Goal: Information Seeking & Learning: Compare options

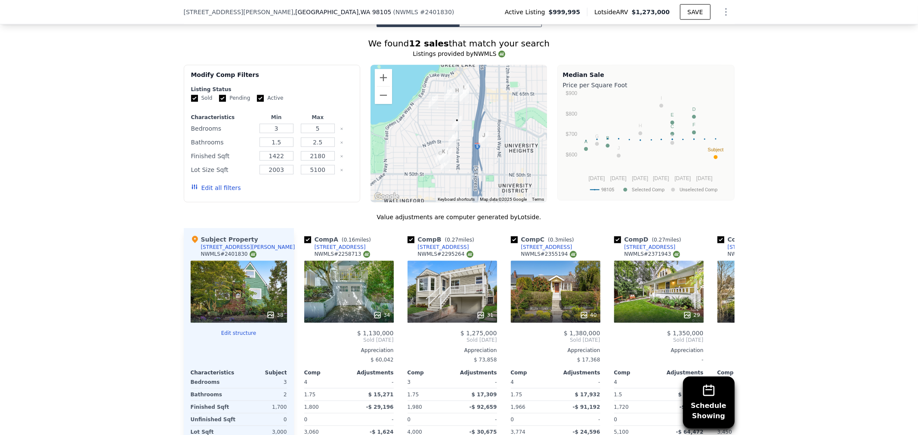
scroll to position [836, 0]
click at [204, 189] on button "Edit all filters" at bounding box center [216, 187] width 50 height 9
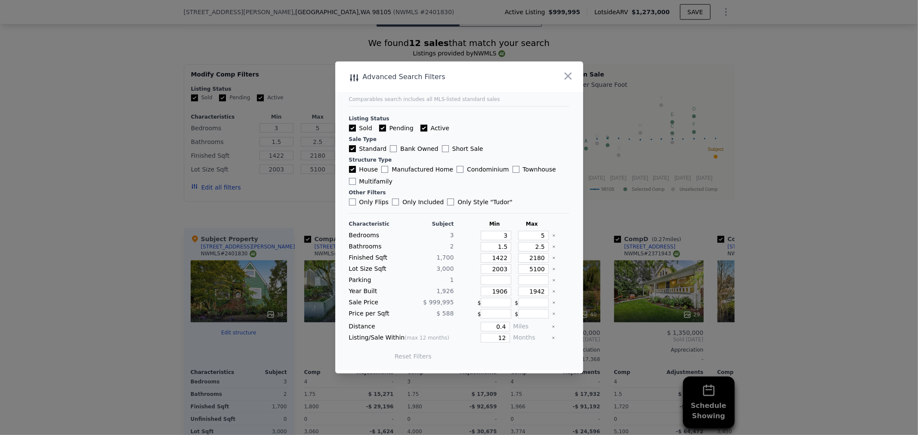
click at [441, 127] on label "Active" at bounding box center [434, 128] width 29 height 9
click at [401, 128] on label "Pending" at bounding box center [396, 128] width 34 height 9
click at [386, 128] on input "Pending" at bounding box center [382, 128] width 7 height 7
checkbox input "false"
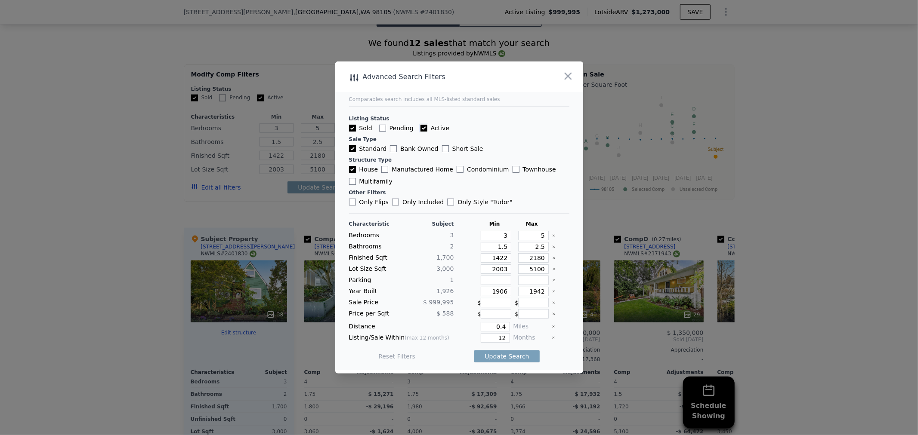
click at [420, 127] on input "Active" at bounding box center [423, 128] width 7 height 7
checkbox input "false"
drag, startPoint x: 493, startPoint y: 237, endPoint x: 530, endPoint y: 238, distance: 36.6
click at [523, 236] on div "Bedrooms 3 3 5" at bounding box center [459, 235] width 220 height 9
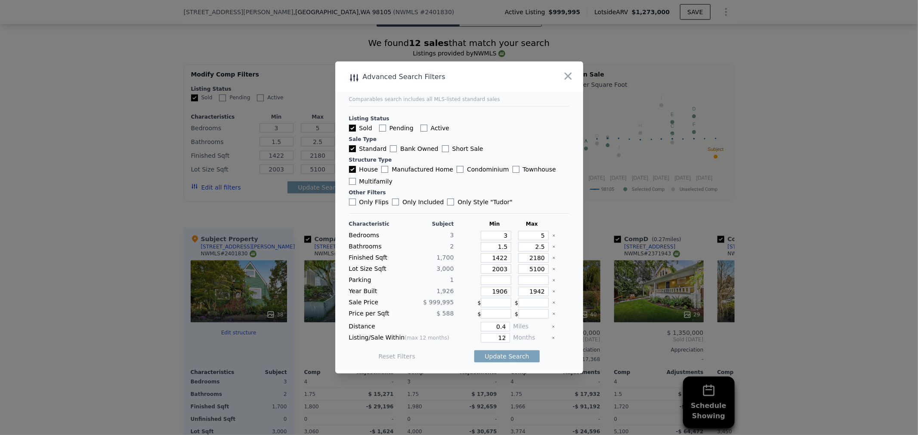
click at [552, 238] on icon "Clear" at bounding box center [553, 235] width 3 height 3
click at [552, 247] on icon "Clear" at bounding box center [553, 246] width 3 height 3
drag, startPoint x: 487, startPoint y: 259, endPoint x: 506, endPoint y: 257, distance: 19.9
click at [506, 257] on div "Finished Sqft 1,700 1422 2180" at bounding box center [459, 257] width 220 height 9
type input "2"
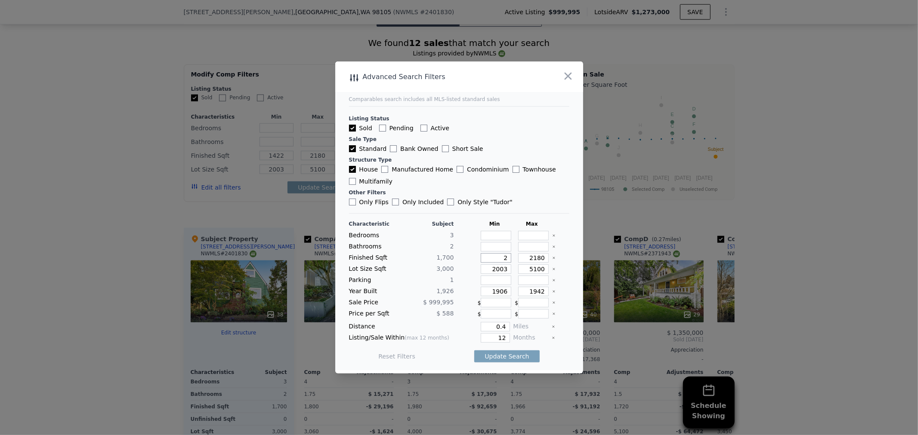
type input "2"
type input "240"
type input "24"
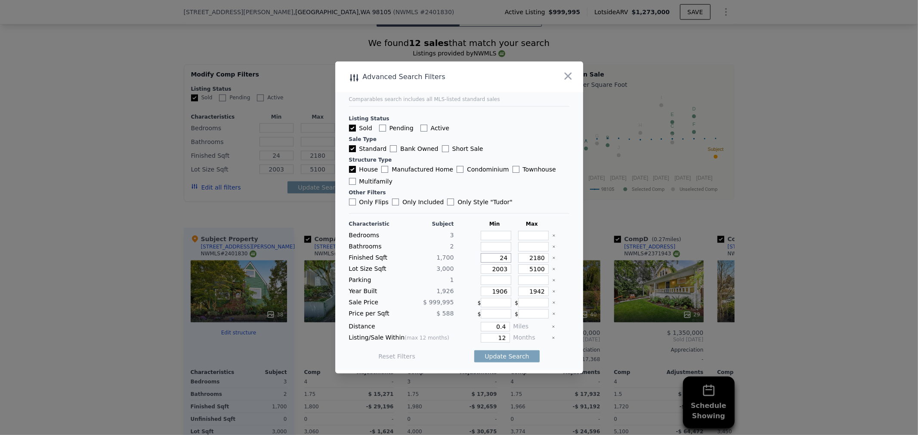
type input "2"
type input "23"
type input "2340"
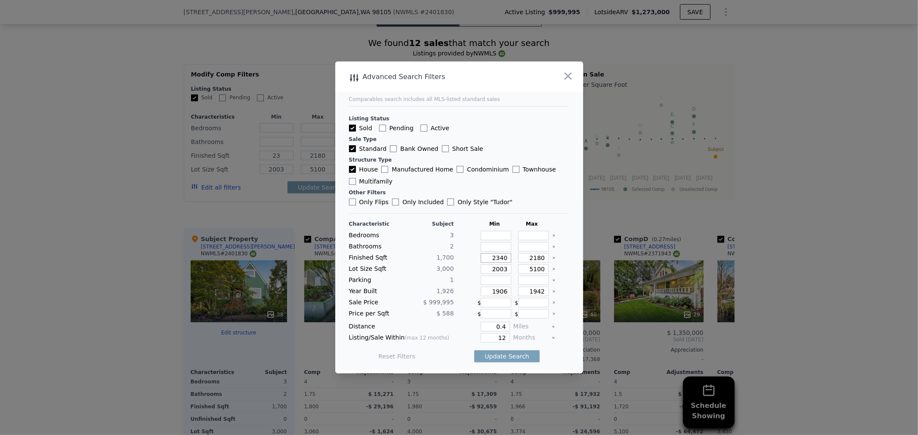
type input "2340"
drag, startPoint x: 527, startPoint y: 258, endPoint x: 551, endPoint y: 252, distance: 24.9
click at [551, 252] on div "Characteristic Subject Min Max Bedrooms 3 Bathrooms 2 Finished Sqft 1,700 2340 …" at bounding box center [459, 295] width 220 height 148
type input "27"
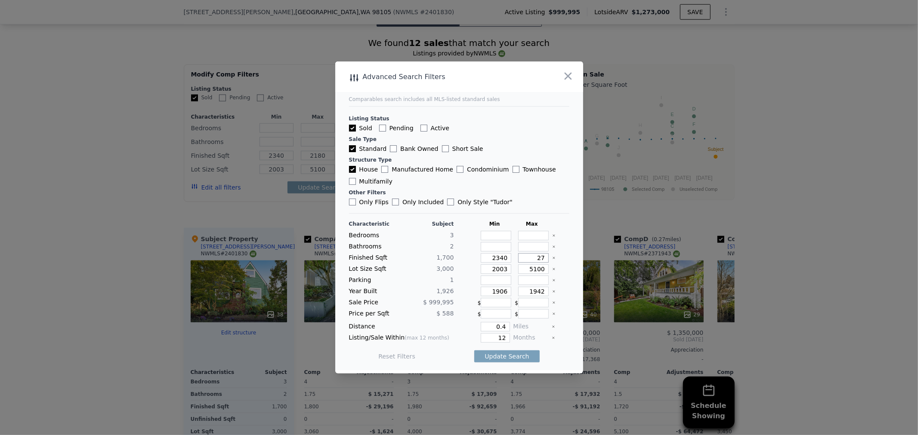
type input "27"
type input "2750"
click at [552, 270] on icon "Clear" at bounding box center [553, 269] width 3 height 3
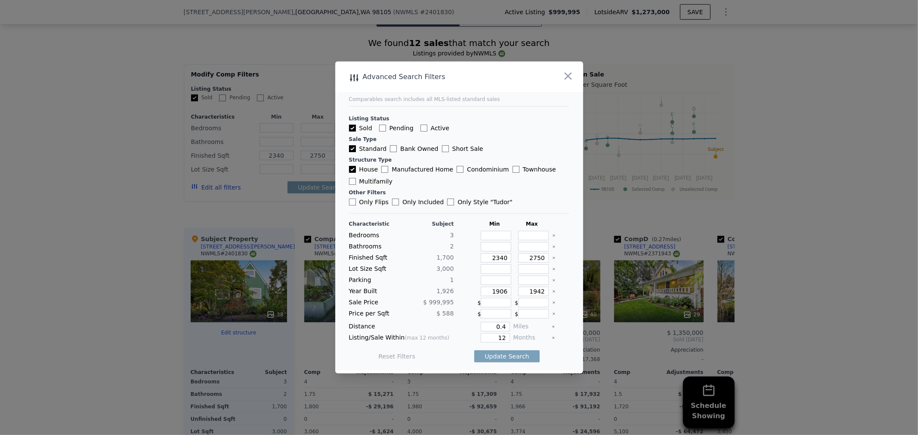
drag, startPoint x: 548, startPoint y: 293, endPoint x: 547, endPoint y: 288, distance: 5.2
click at [552, 290] on div at bounding box center [560, 291] width 17 height 9
click at [546, 284] on div "Characteristic Subject Min Max Bedrooms 3 Bathrooms 2 Finished Sqft 1,700 2340 …" at bounding box center [459, 295] width 220 height 148
click at [552, 292] on icon "Clear" at bounding box center [553, 291] width 3 height 3
drag, startPoint x: 502, startPoint y: 322, endPoint x: 476, endPoint y: 319, distance: 26.4
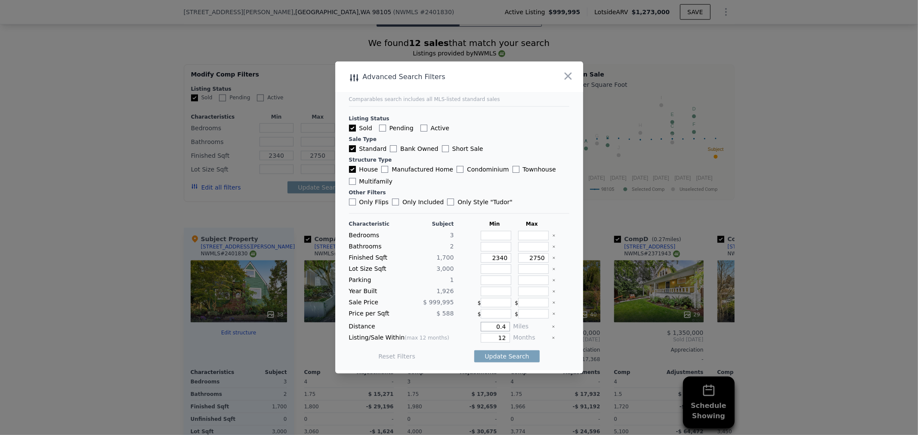
click at [476, 319] on div "Characteristic Subject Min Max Bedrooms 3 Bathrooms 2 Finished Sqft 1,700 2340 …" at bounding box center [459, 295] width 220 height 148
type input "1"
drag, startPoint x: 488, startPoint y: 339, endPoint x: 511, endPoint y: 340, distance: 22.4
click at [511, 341] on div "Characteristic Subject Min Max Bedrooms 3 Bathrooms 2 Finished Sqft 1,700 2340 …" at bounding box center [459, 295] width 220 height 148
type input "6"
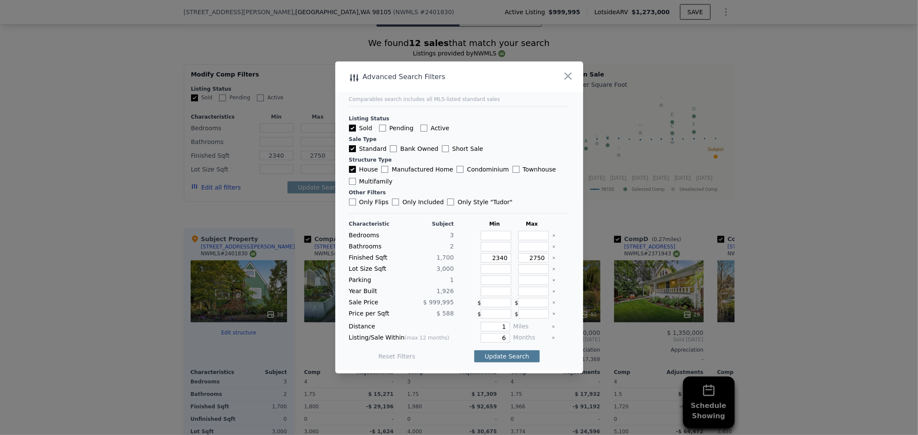
click at [518, 356] on button "Update Search" at bounding box center [506, 357] width 65 height 12
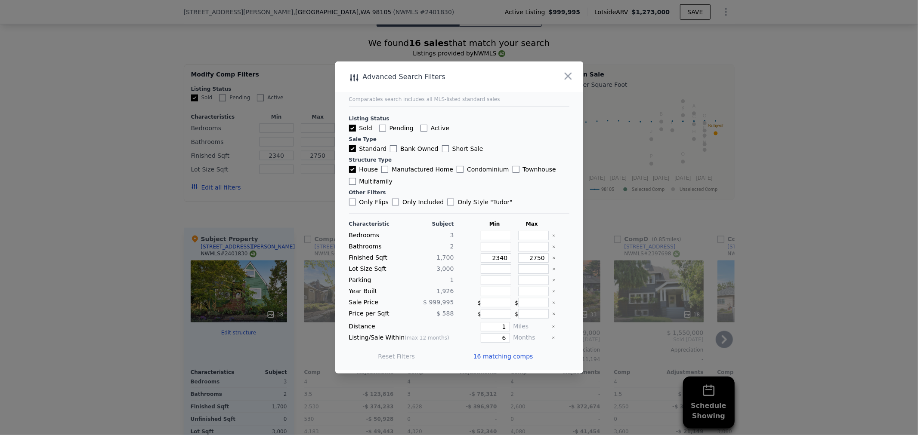
click at [500, 355] on span "16 matching comps" at bounding box center [503, 356] width 60 height 9
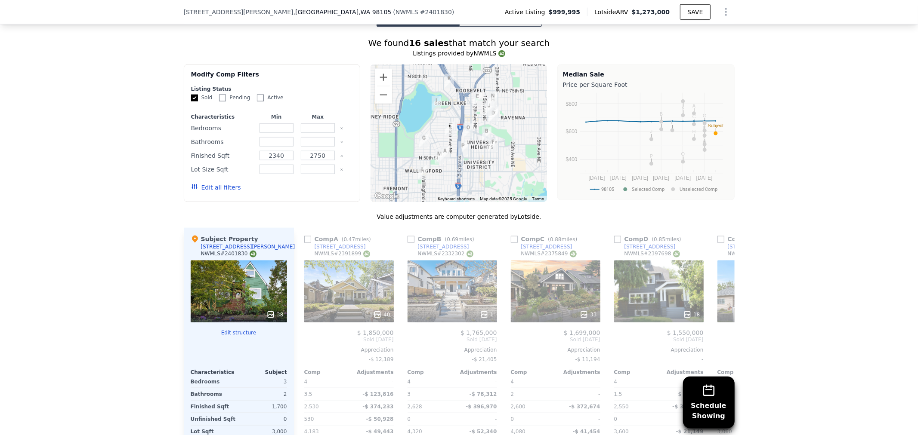
click at [440, 152] on img "4737 2nd Ave NE" at bounding box center [445, 154] width 16 height 22
click at [441, 152] on img "4737 2nd Ave NE" at bounding box center [445, 154] width 16 height 22
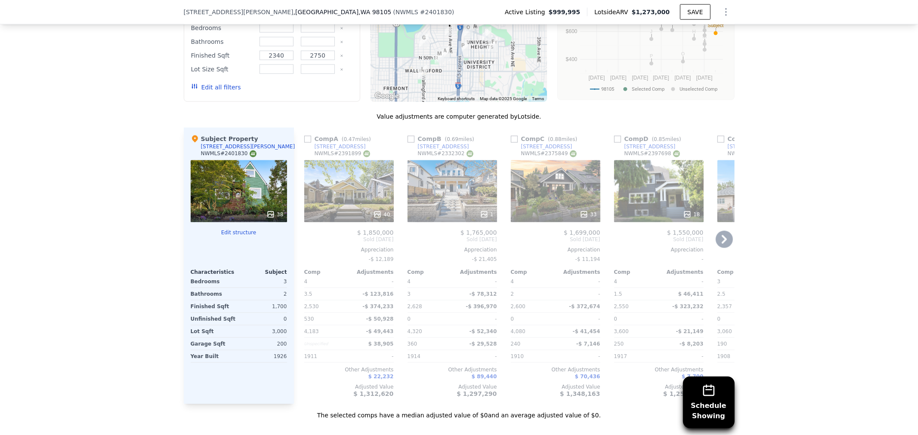
scroll to position [980, 0]
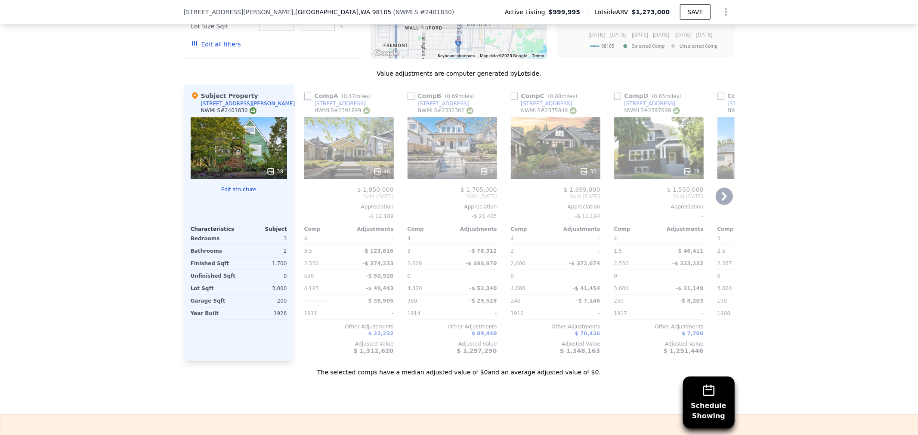
click at [305, 99] on input "checkbox" at bounding box center [307, 96] width 7 height 7
checkbox input "true"
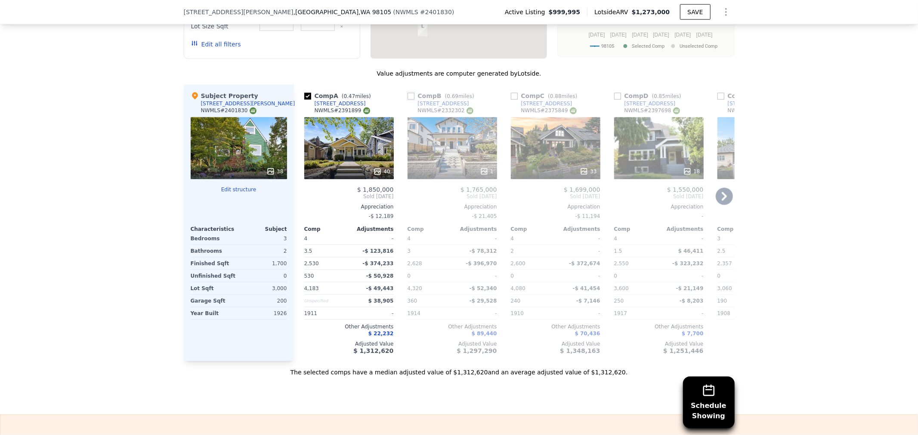
click at [408, 96] on input "checkbox" at bounding box center [410, 96] width 7 height 7
checkbox input "true"
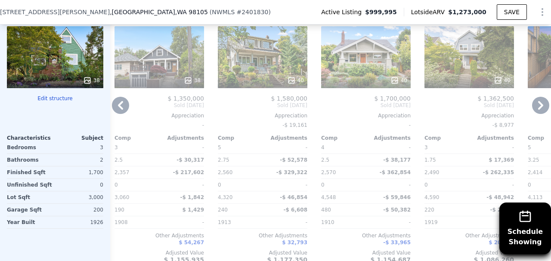
scroll to position [1040, 0]
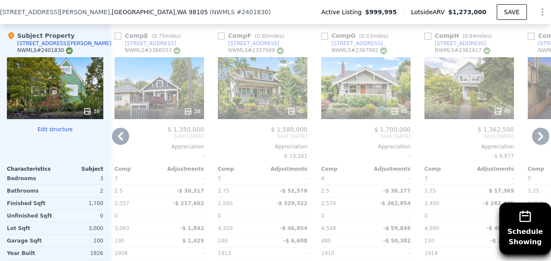
click at [326, 40] on input "checkbox" at bounding box center [324, 36] width 7 height 7
checkbox input "true"
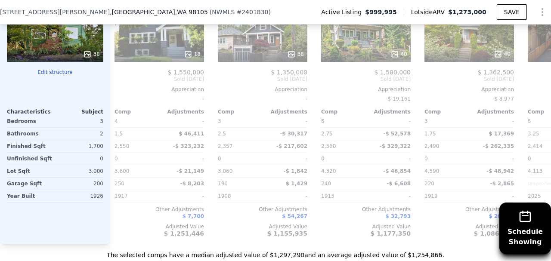
scroll to position [0, 599]
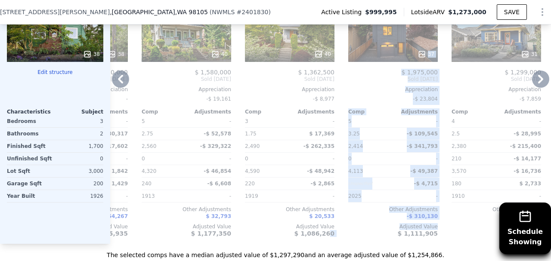
drag, startPoint x: 329, startPoint y: 247, endPoint x: 363, endPoint y: 246, distance: 33.6
click at [363, 244] on div "Comp A ( 0.47 miles) [STREET_ADDRESS] # 2391899 40 $ 1,850,000 Sold [DATE] Appr…" at bounding box center [330, 105] width 441 height 277
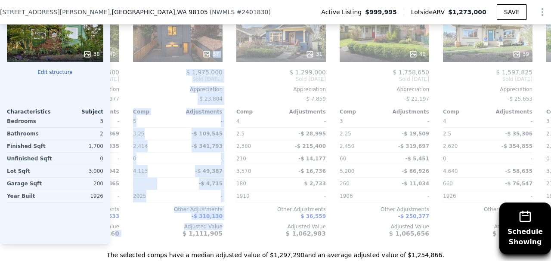
scroll to position [0, 817]
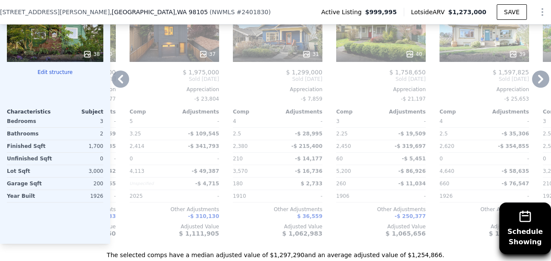
click at [249, 188] on div "180" at bounding box center [254, 184] width 43 height 12
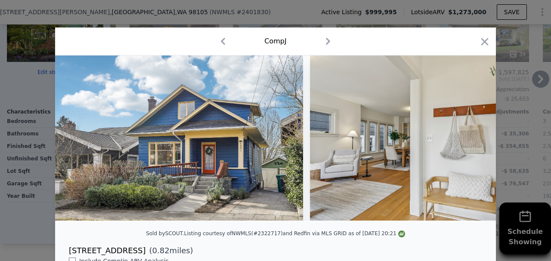
click at [481, 39] on icon "button" at bounding box center [484, 41] width 7 height 7
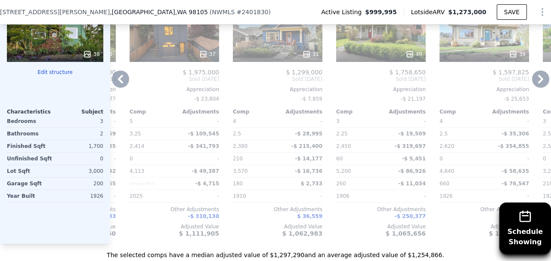
scroll to position [1040, 0]
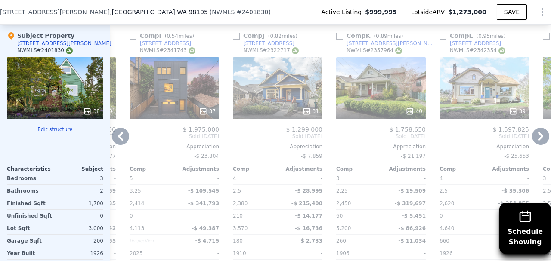
drag, startPoint x: 236, startPoint y: 38, endPoint x: 288, endPoint y: 88, distance: 72.1
click at [236, 38] on input "checkbox" at bounding box center [236, 36] width 7 height 7
checkbox input "true"
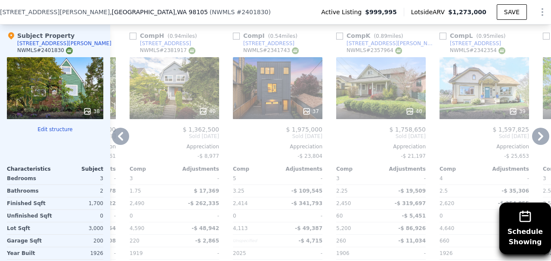
drag, startPoint x: 445, startPoint y: 43, endPoint x: 451, endPoint y: 63, distance: 20.9
click at [445, 40] on input "checkbox" at bounding box center [442, 36] width 7 height 7
checkbox input "true"
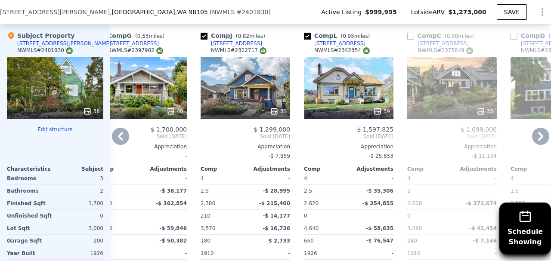
click at [408, 40] on input "checkbox" at bounding box center [410, 36] width 7 height 7
checkbox input "true"
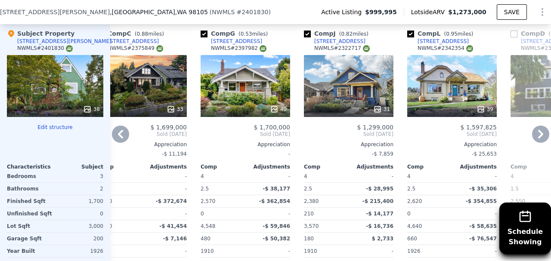
scroll to position [1069, 0]
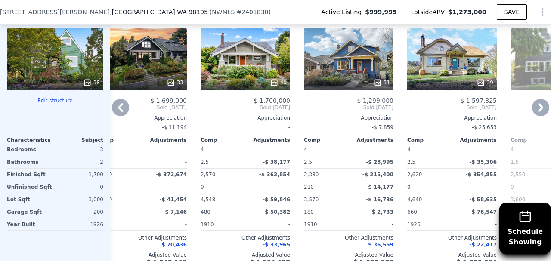
click at [122, 107] on icon at bounding box center [120, 107] width 17 height 17
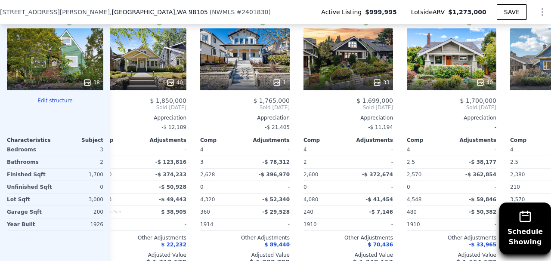
scroll to position [0, 23]
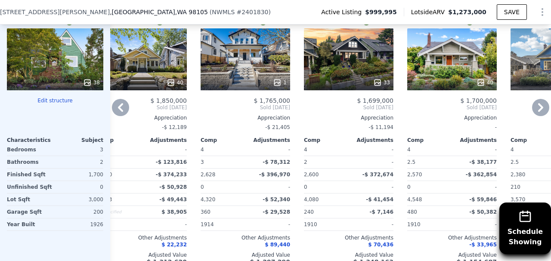
click at [122, 108] on icon at bounding box center [120, 107] width 5 height 9
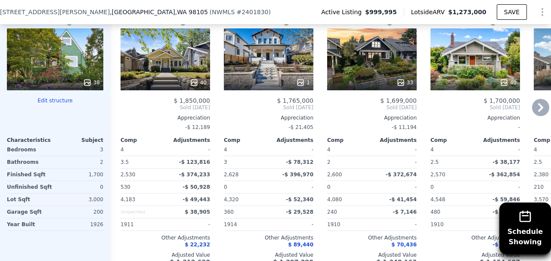
scroll to position [1040, 0]
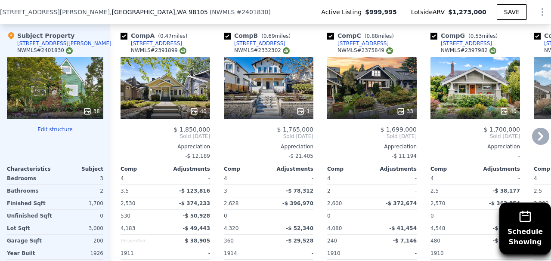
click at [125, 40] on input "checkbox" at bounding box center [123, 36] width 7 height 7
checkbox input "false"
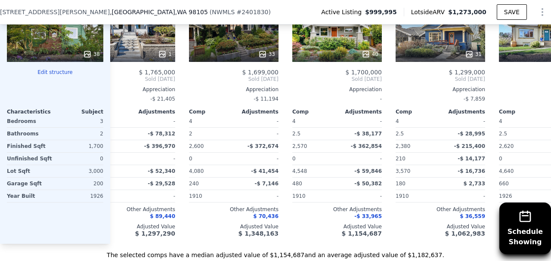
scroll to position [0, 0]
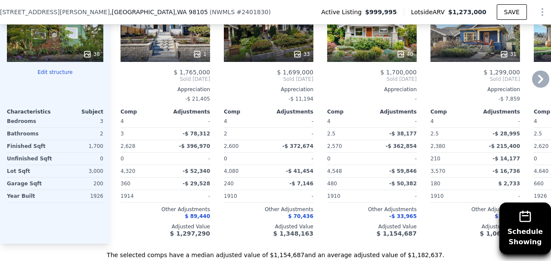
drag, startPoint x: 174, startPoint y: 247, endPoint x: 153, endPoint y: 248, distance: 20.7
click at [153, 244] on div "Comp B ( 0.69 miles) [STREET_ADDRESS] 1 $ 1,765,000 Sold [DATE] Appreciation -$…" at bounding box center [330, 105] width 441 height 277
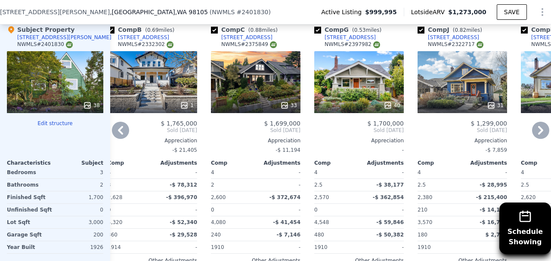
scroll to position [1040, 0]
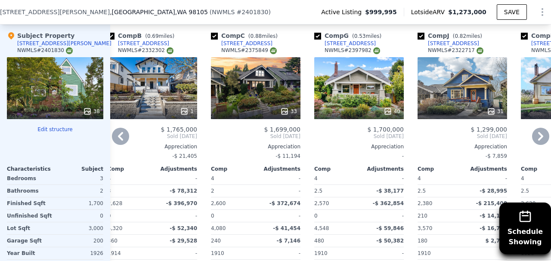
click at [216, 39] on input "checkbox" at bounding box center [214, 36] width 7 height 7
checkbox input "false"
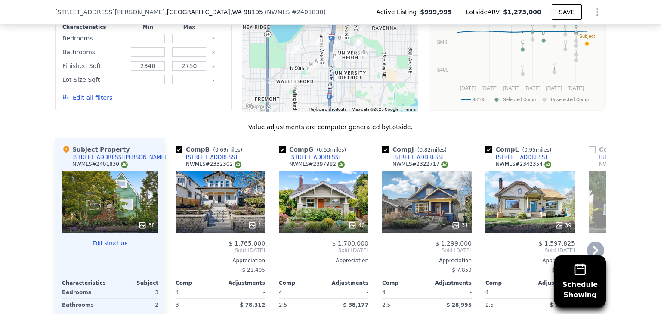
scroll to position [868, 0]
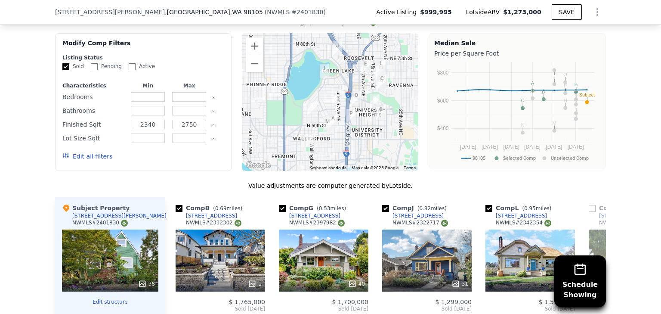
drag, startPoint x: 309, startPoint y: 97, endPoint x: 325, endPoint y: 97, distance: 16.8
click at [325, 98] on div at bounding box center [330, 102] width 176 height 138
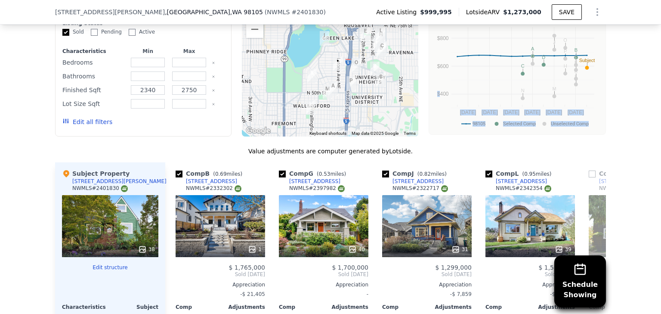
drag, startPoint x: 439, startPoint y: 128, endPoint x: 441, endPoint y: 137, distance: 8.8
click at [441, 136] on div "Median Sale Price per Square Foot 98105 Selected Comp Unselected Comp [DATE] No…" at bounding box center [517, 68] width 177 height 138
click at [431, 141] on div "We found 16 sales that match your search Listings provided by NWMLS Filters Map…" at bounding box center [330, 212] width 551 height 483
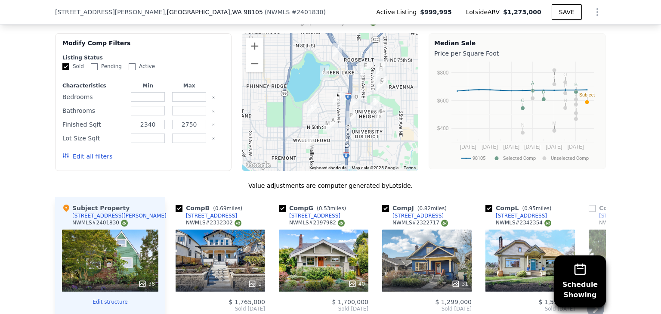
click at [434, 248] on div "31" at bounding box center [426, 260] width 89 height 62
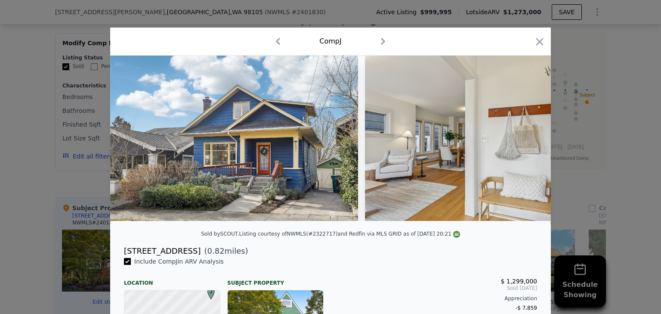
click at [543, 38] on div "Comp J" at bounding box center [330, 42] width 441 height 28
click at [541, 41] on icon "button" at bounding box center [540, 42] width 12 height 12
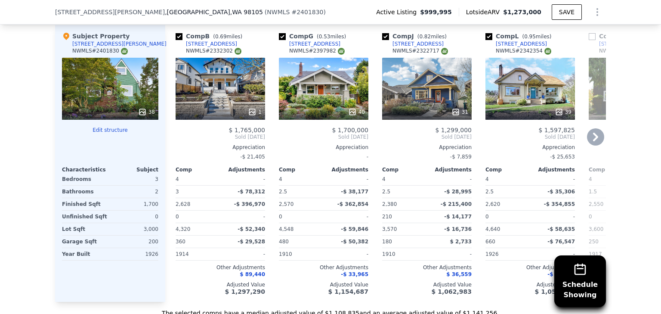
scroll to position [1040, 0]
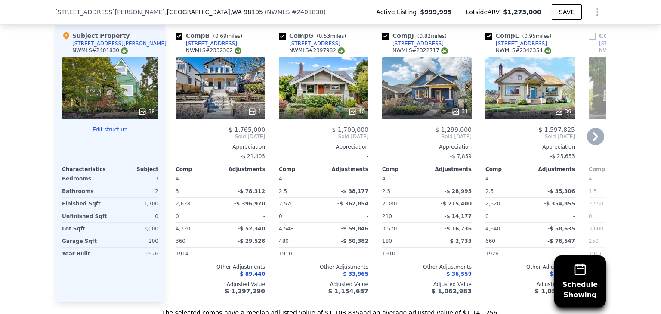
click at [210, 82] on div "1" at bounding box center [220, 88] width 89 height 62
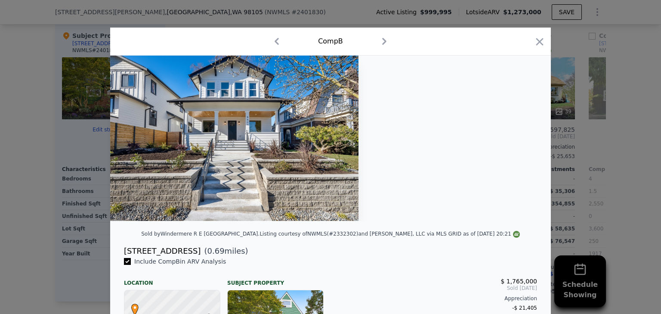
click at [383, 38] on icon "button" at bounding box center [384, 41] width 14 height 14
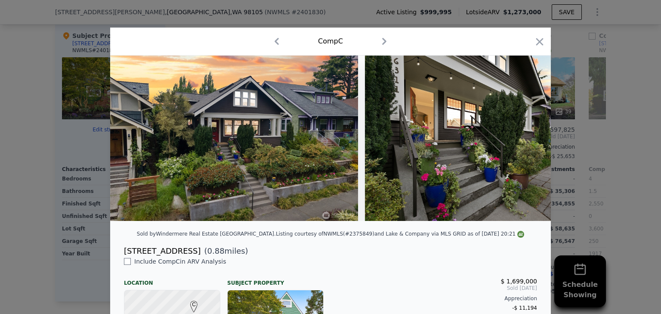
click at [279, 40] on icon "button" at bounding box center [277, 41] width 14 height 14
checkbox input "true"
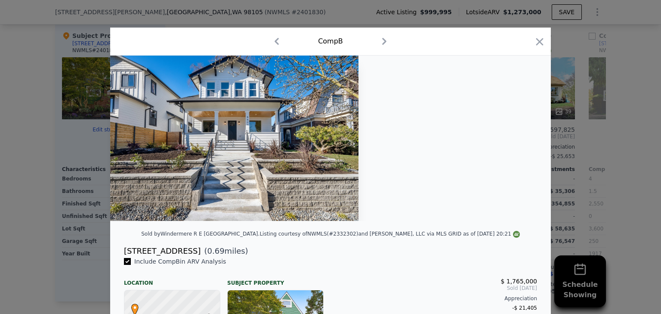
click at [302, 95] on img at bounding box center [234, 138] width 248 height 165
drag, startPoint x: 535, startPoint y: 40, endPoint x: 524, endPoint y: 44, distance: 12.5
click at [534, 40] on icon "button" at bounding box center [540, 42] width 12 height 12
